Goal: Transaction & Acquisition: Book appointment/travel/reservation

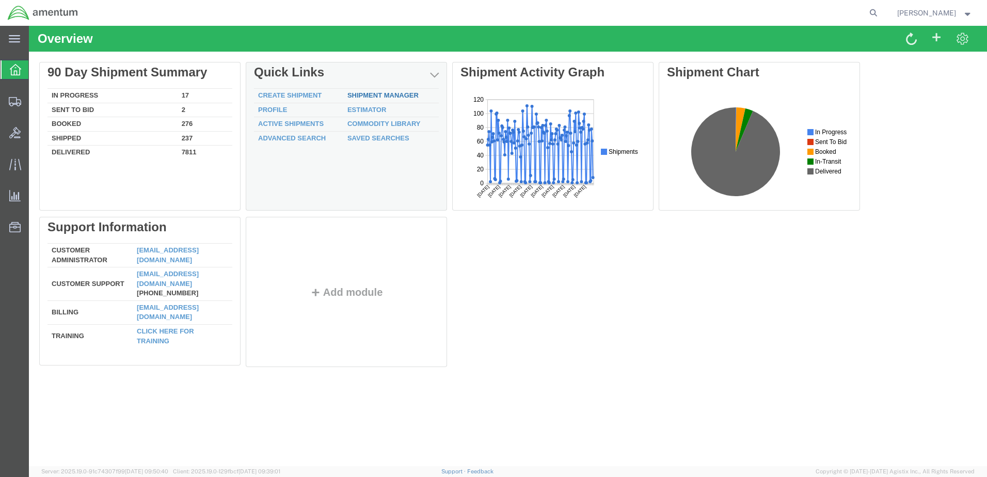
click at [393, 97] on link "Shipment Manager" at bounding box center [383, 95] width 71 height 8
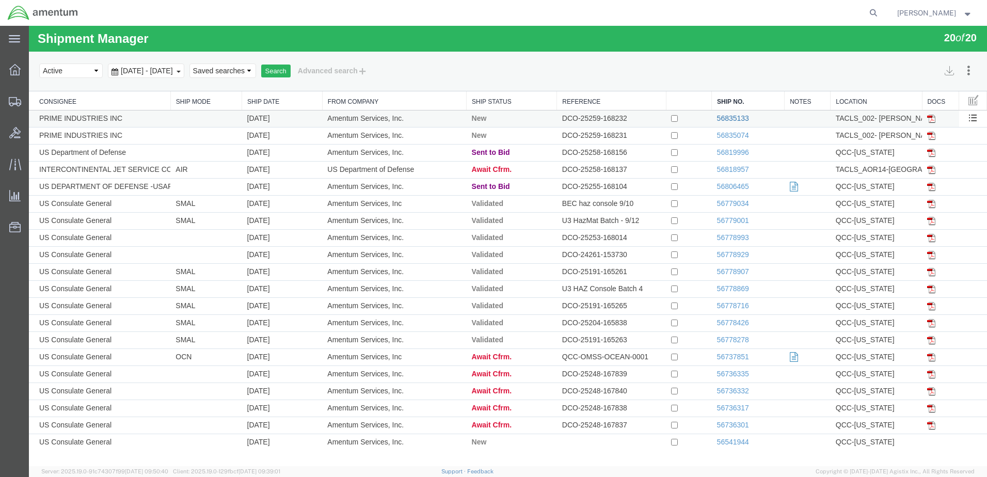
click at [733, 116] on link "56835133" at bounding box center [733, 118] width 32 height 8
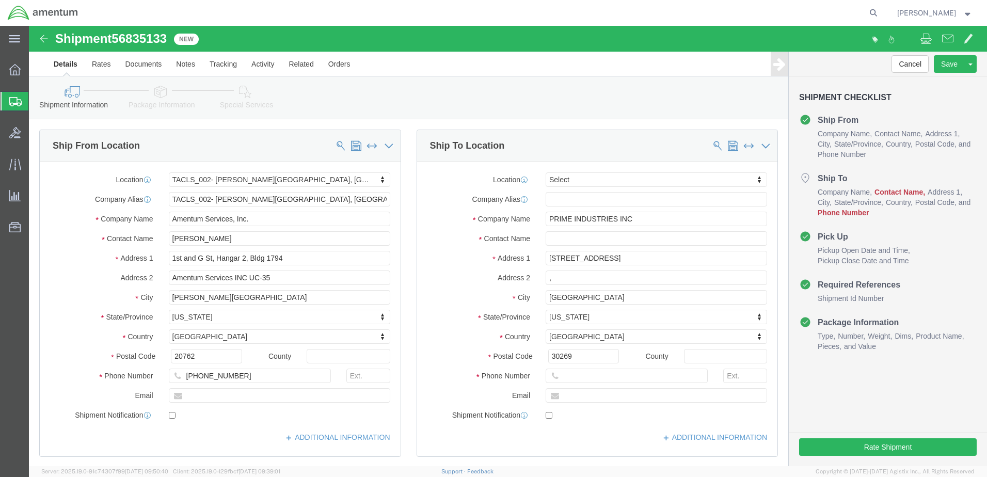
select select "42675"
select select
click img
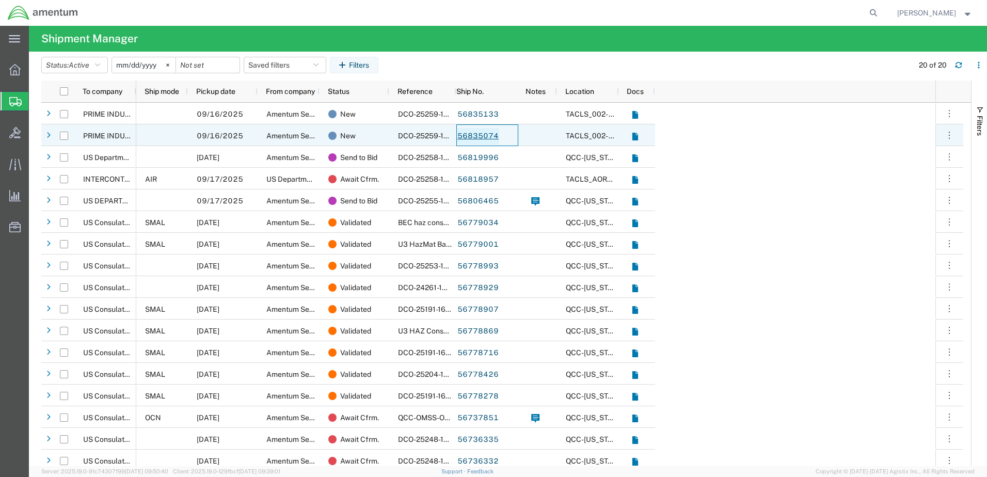
click at [471, 135] on link "56835074" at bounding box center [478, 136] width 42 height 17
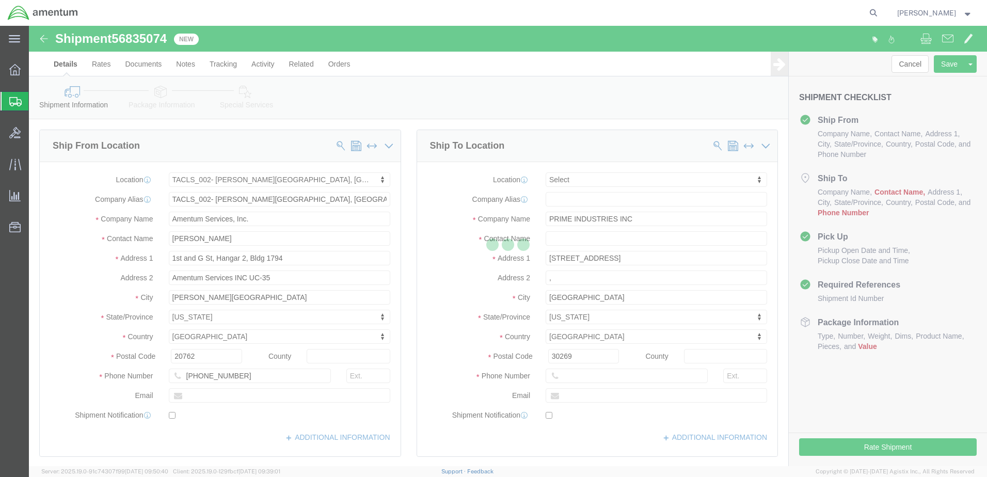
select select "42675"
select select
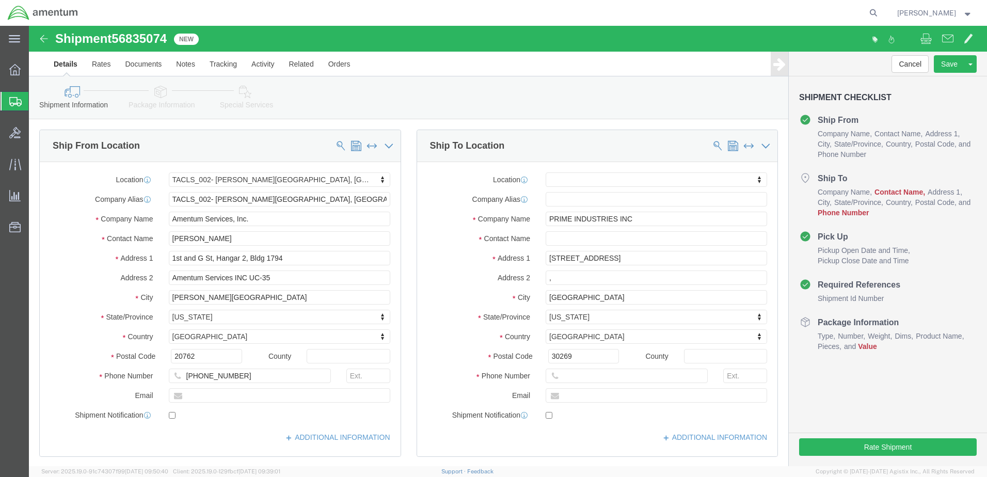
click img
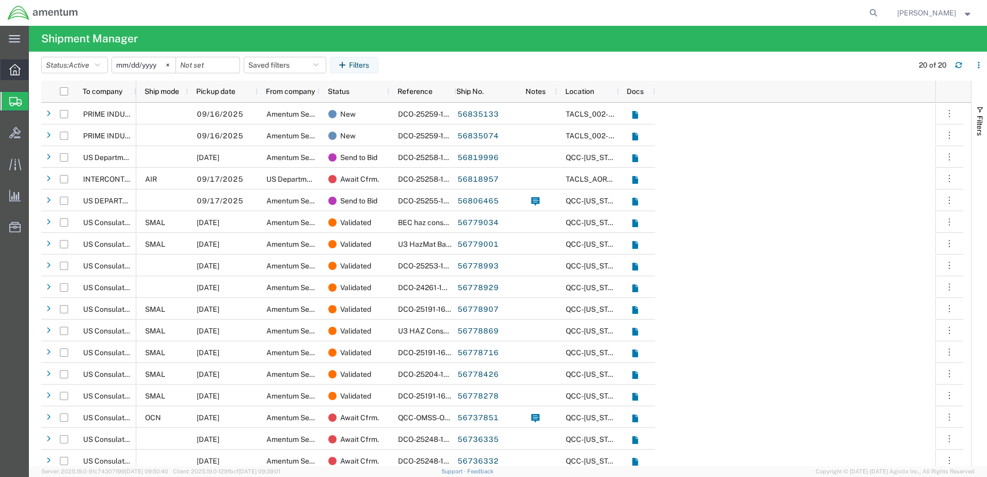
click at [36, 68] on span "Overview" at bounding box center [31, 69] width 7 height 21
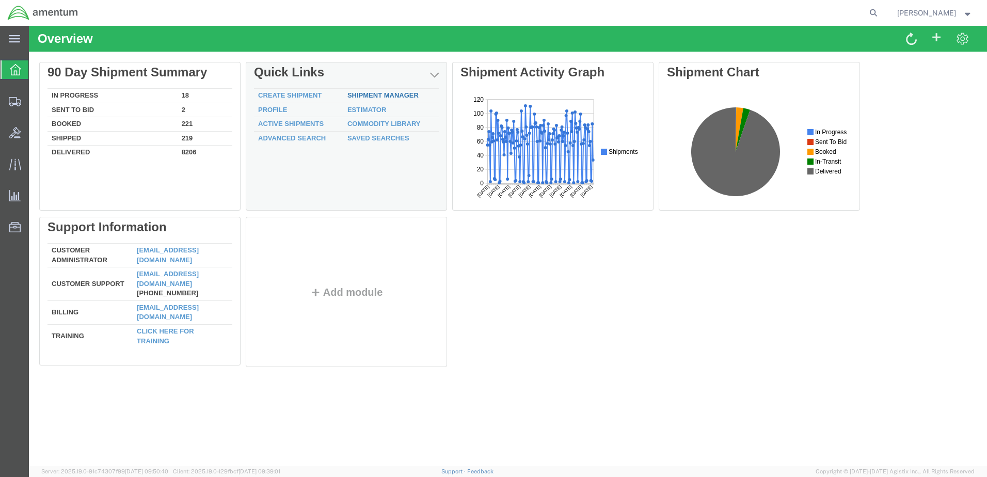
click at [378, 94] on link "Shipment Manager" at bounding box center [383, 95] width 71 height 8
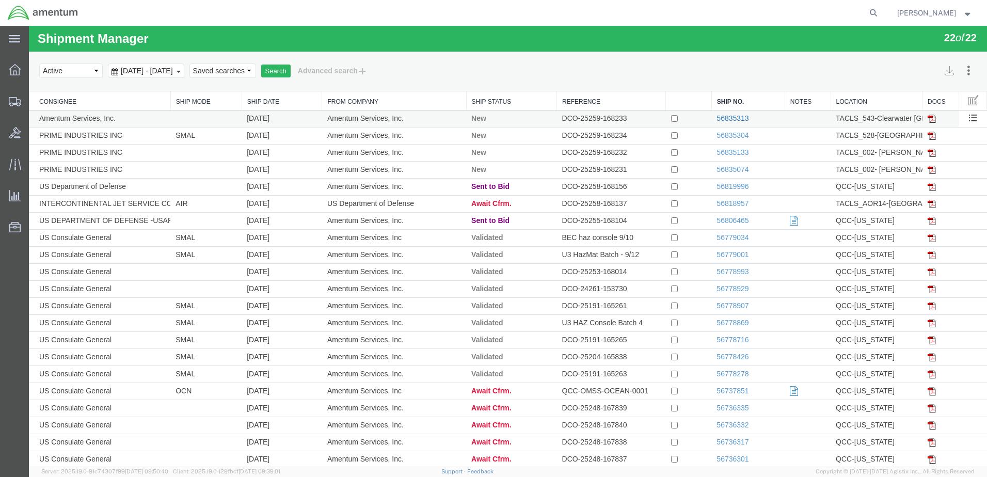
click at [733, 118] on link "56835313" at bounding box center [733, 118] width 32 height 8
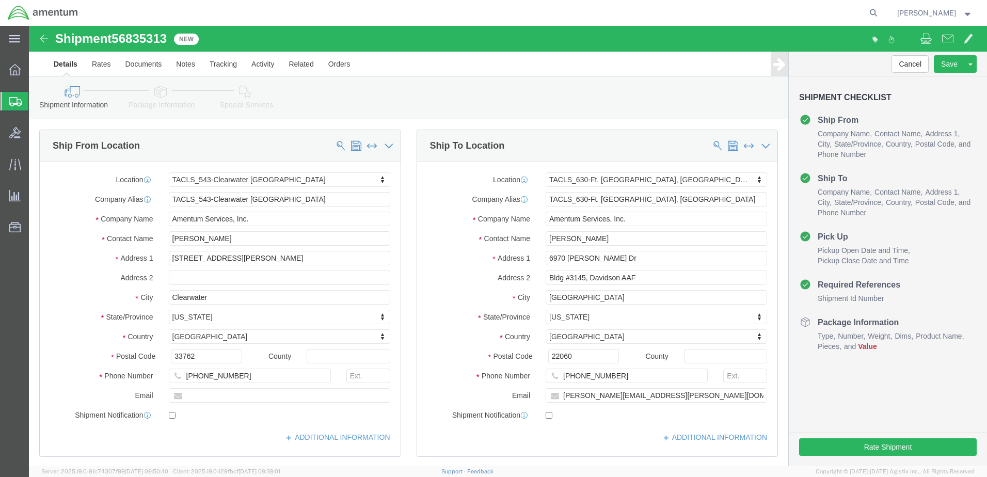
select select "60191"
select select "42715"
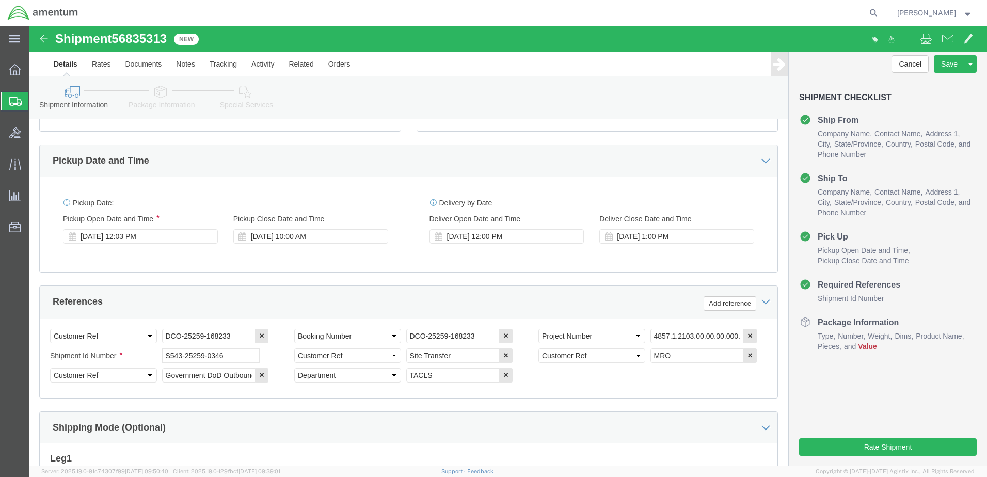
scroll to position [465, 0]
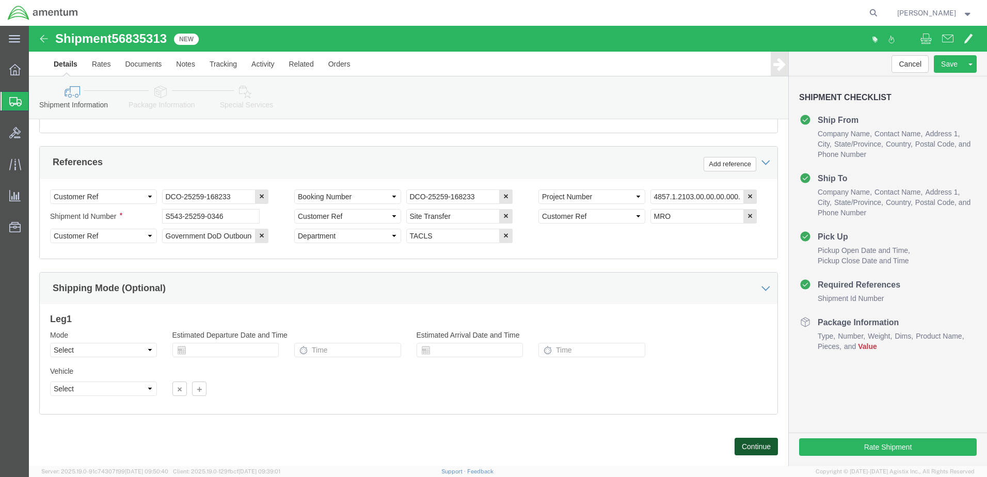
click button "Continue"
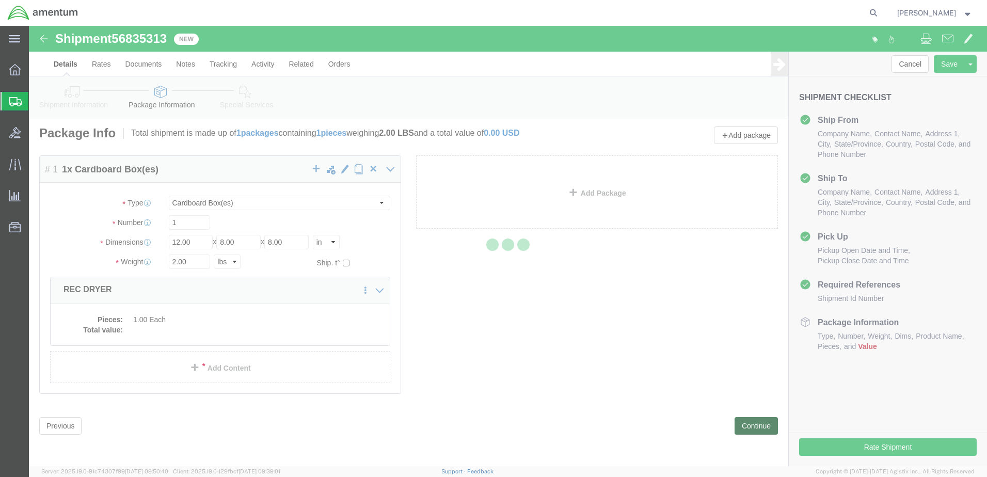
scroll to position [0, 0]
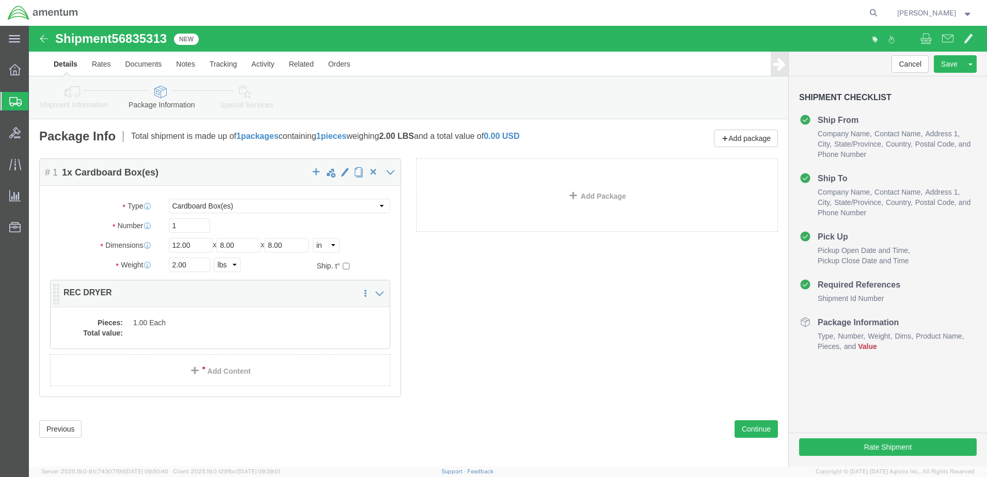
click dd "1.00 Each"
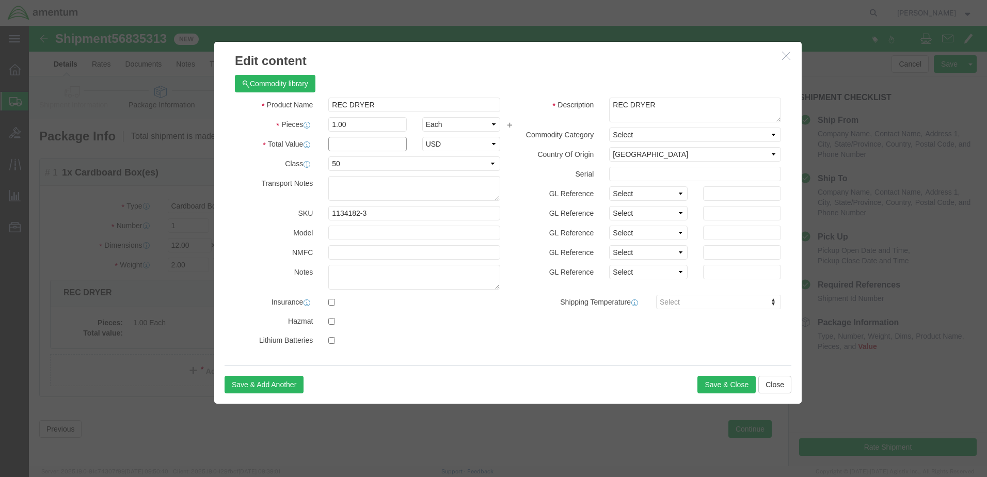
click input "text"
type input "5000"
click button "Save & Close"
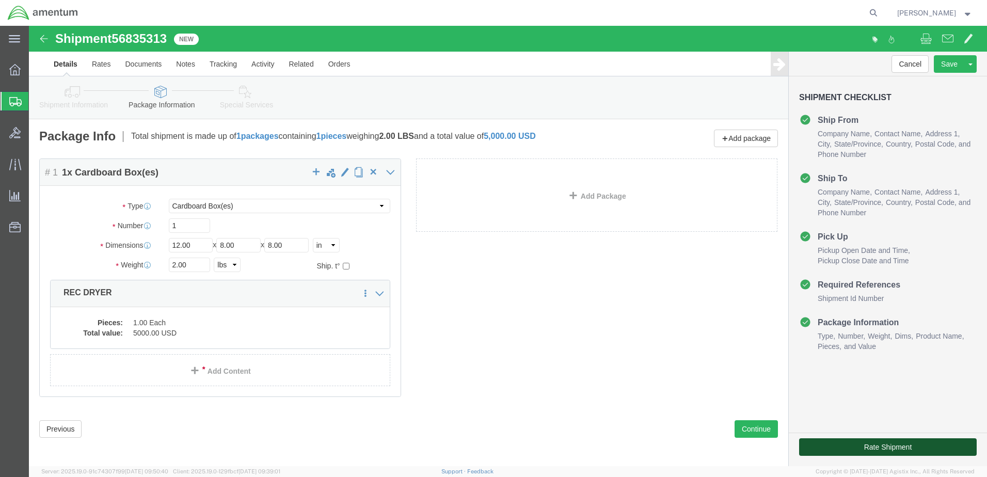
click button "Rate Shipment"
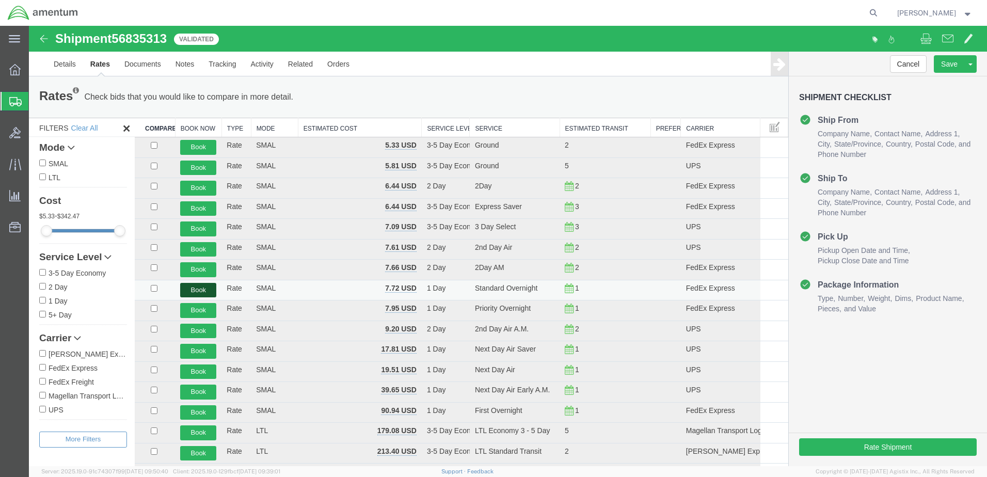
click at [190, 288] on button "Book" at bounding box center [198, 290] width 36 height 15
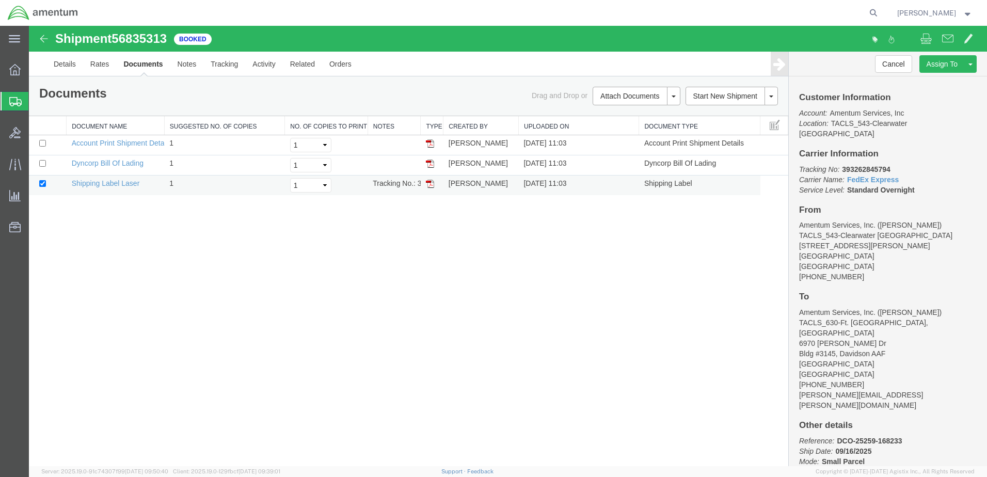
click at [433, 184] on img at bounding box center [430, 184] width 8 height 8
click at [969, 11] on strong "button" at bounding box center [968, 13] width 9 height 4
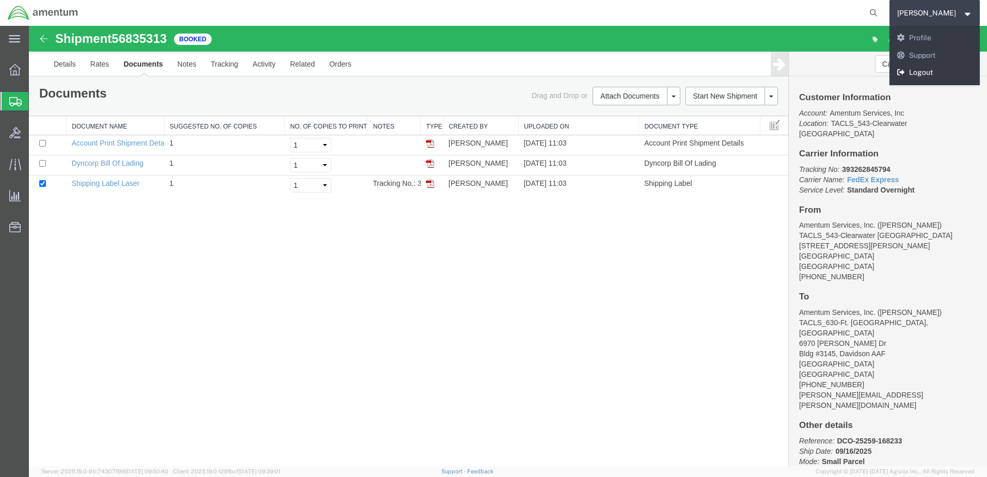
click at [935, 73] on link "Logout" at bounding box center [935, 73] width 91 height 18
